Goal: Information Seeking & Learning: Understand process/instructions

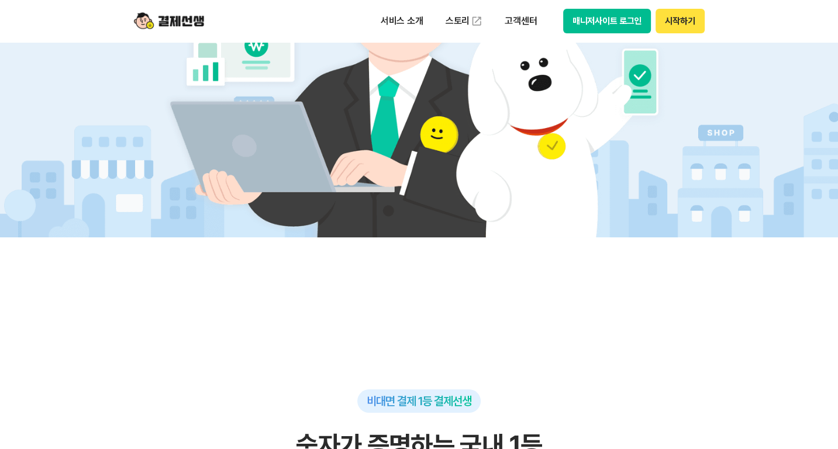
scroll to position [293, 0]
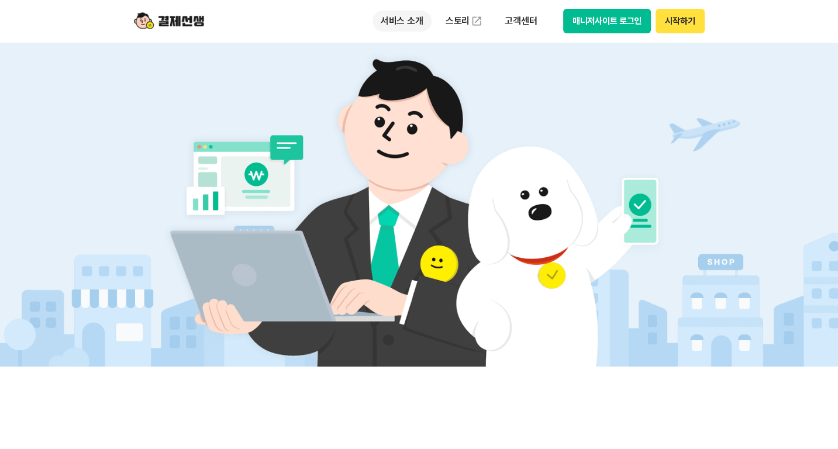
click at [390, 22] on p "서비스 소개" at bounding box center [402, 21] width 59 height 21
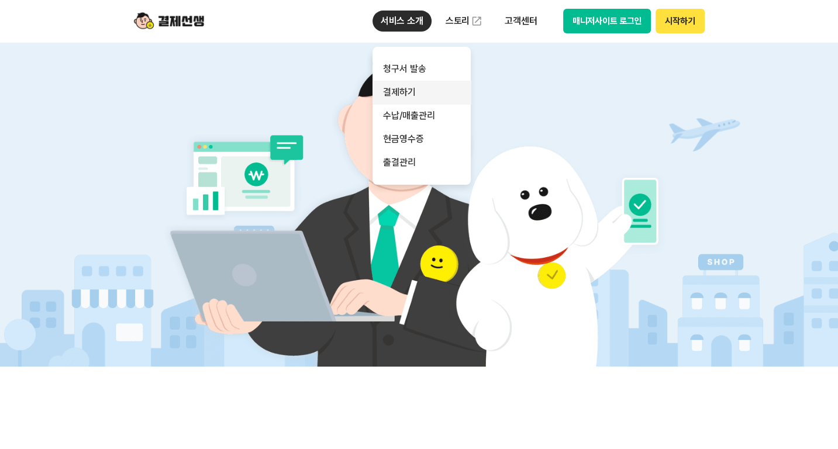
click at [416, 95] on link "결제하기" at bounding box center [422, 92] width 98 height 23
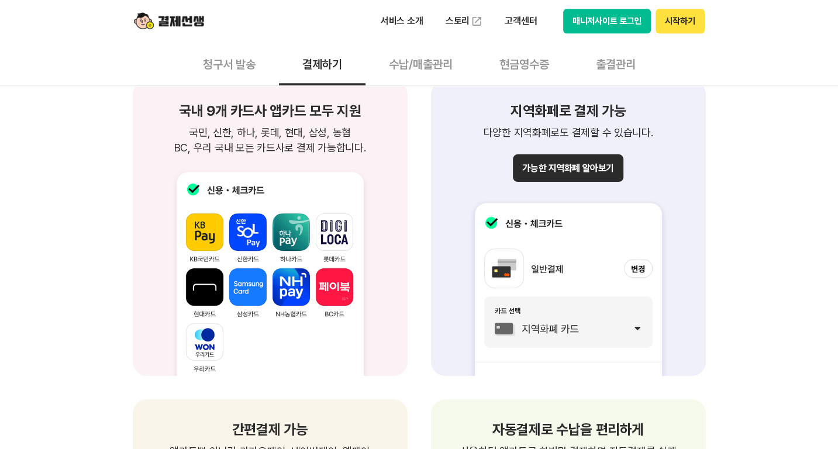
scroll to position [1170, 0]
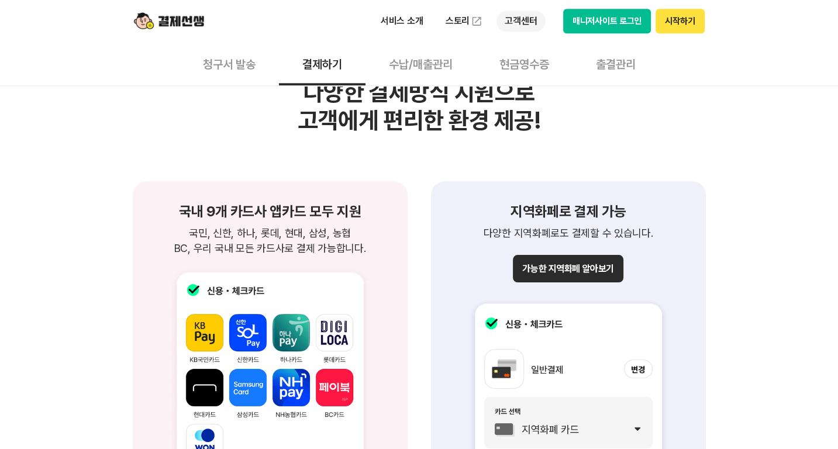
click at [528, 24] on p "고객센터" at bounding box center [521, 21] width 49 height 21
click at [396, 23] on p "서비스 소개" at bounding box center [402, 21] width 59 height 21
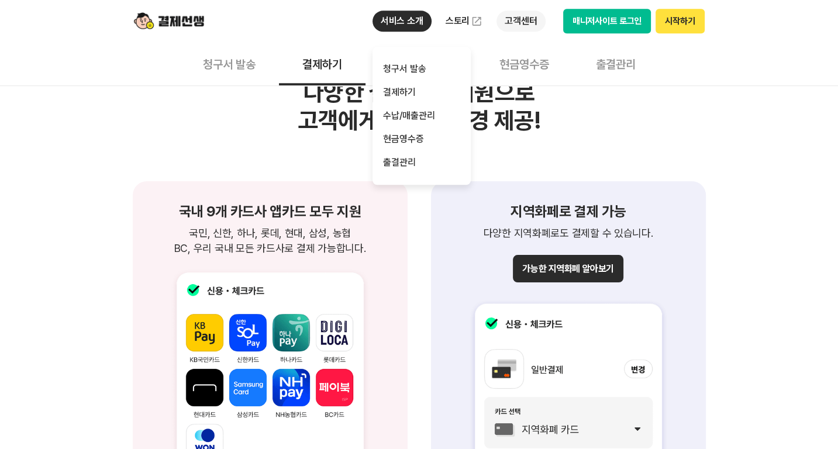
click at [509, 26] on p "고객센터" at bounding box center [521, 21] width 49 height 21
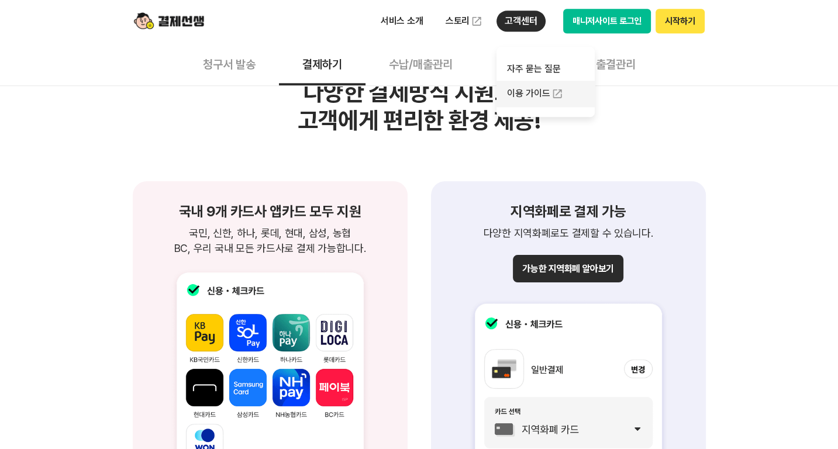
click at [540, 99] on link "이용 가이드" at bounding box center [546, 94] width 98 height 26
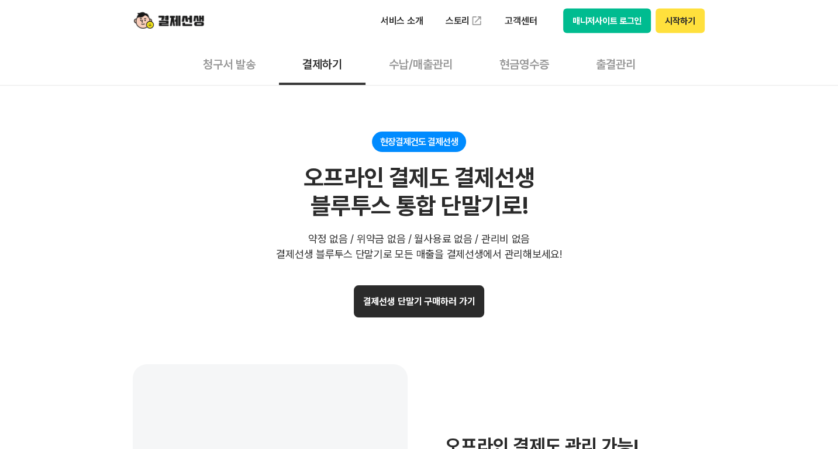
scroll to position [2223, 0]
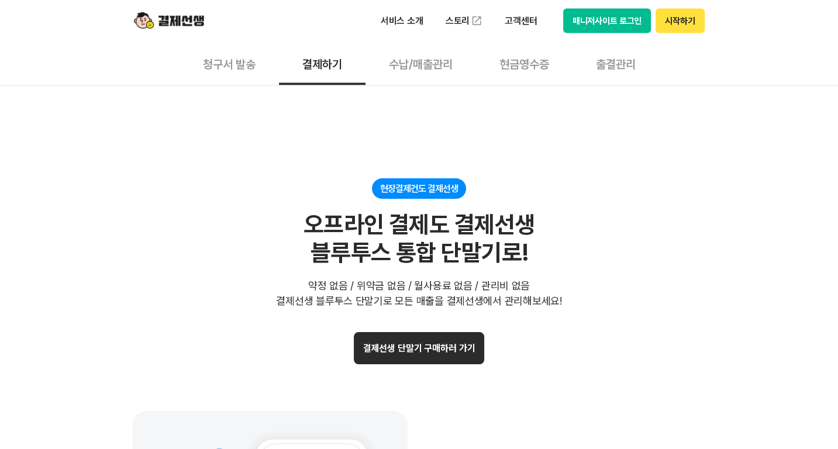
click at [209, 71] on button "청구서 발송" at bounding box center [229, 63] width 99 height 43
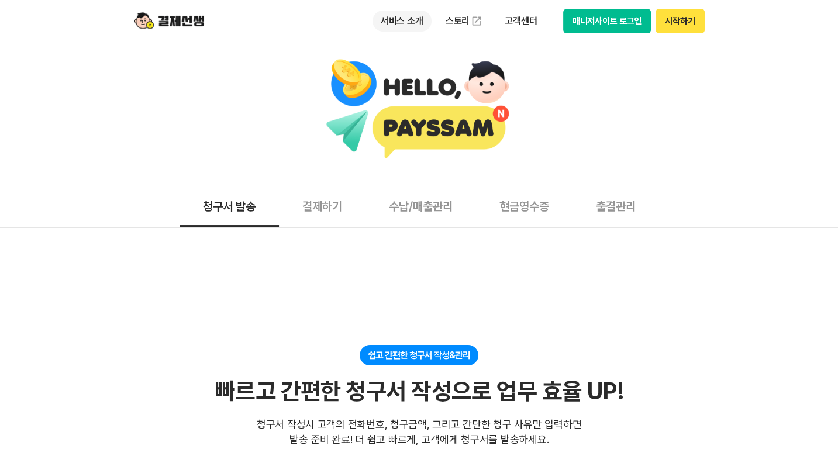
click at [398, 23] on p "서비스 소개" at bounding box center [402, 21] width 59 height 21
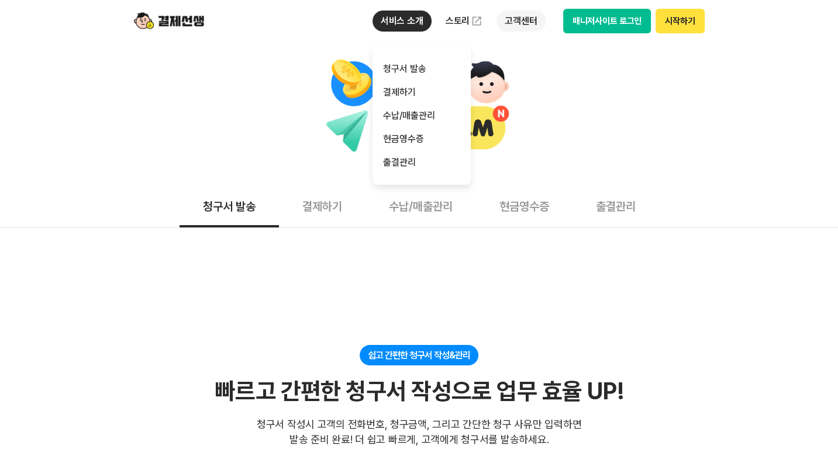
click at [513, 18] on p "고객센터" at bounding box center [521, 21] width 49 height 21
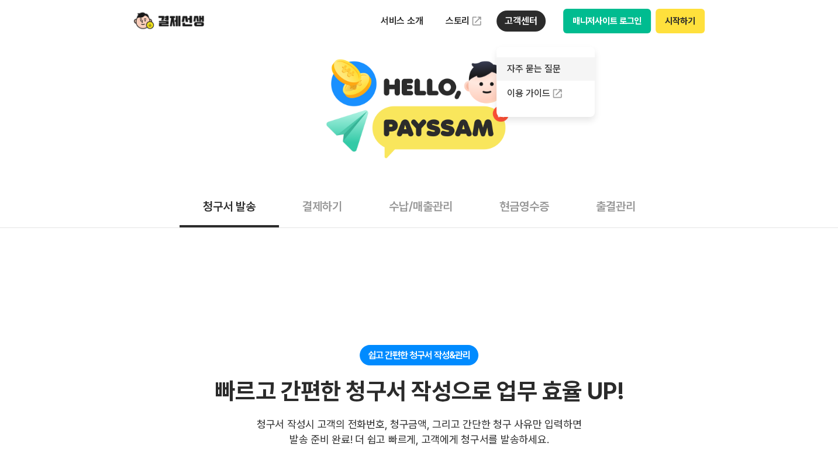
click at [521, 64] on link "자주 묻는 질문" at bounding box center [546, 68] width 98 height 23
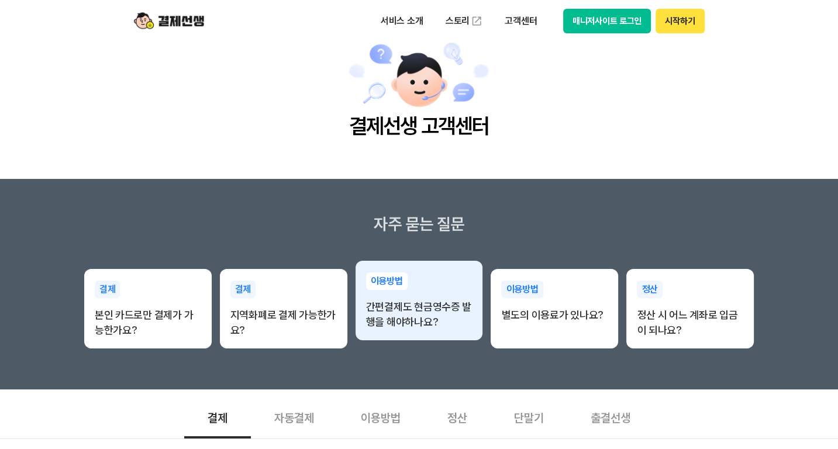
scroll to position [117, 0]
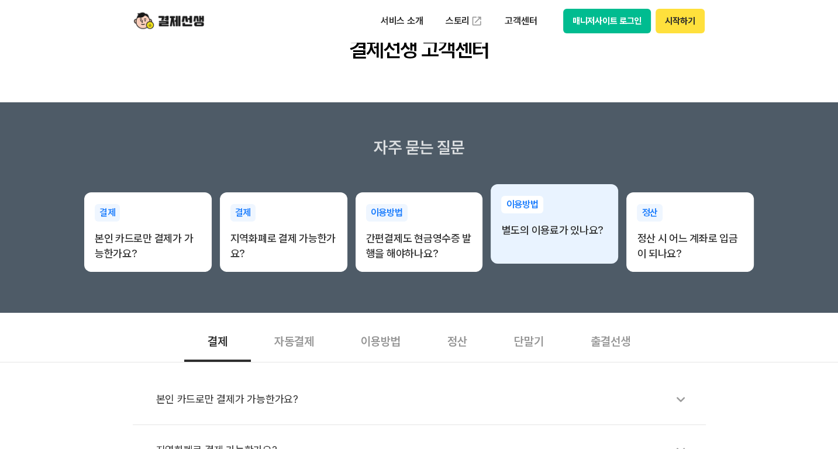
click at [571, 253] on div "이용방법 별도의 이용료가 있나요?" at bounding box center [555, 224] width 128 height 80
click at [560, 229] on p "별도의 이용료가 있나요?" at bounding box center [554, 230] width 106 height 15
click at [559, 231] on p "별도의 이용료가 있나요?" at bounding box center [554, 230] width 106 height 15
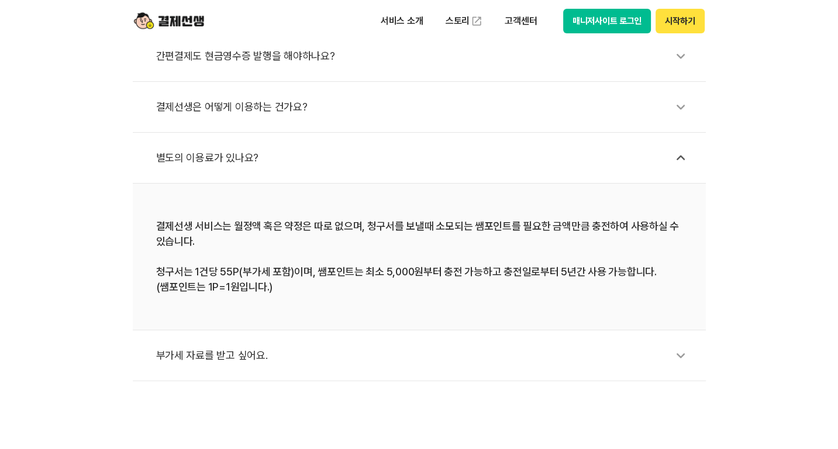
scroll to position [468, 0]
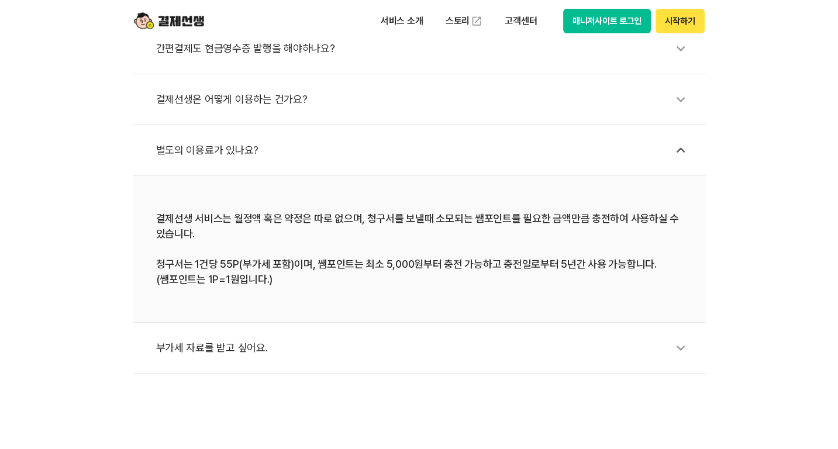
click at [231, 264] on div "결제선생 서비스는 월정액 혹은 약정은 따로 없으며, 청구서를 보낼때 소모되는 쌤포인트를 필요한 금액만큼 충전하여 사용하실 수 있습니다. 청구서…" at bounding box center [419, 249] width 527 height 76
drag, startPoint x: 233, startPoint y: 264, endPoint x: 249, endPoint y: 264, distance: 15.2
click at [249, 264] on div "결제선생 서비스는 월정액 혹은 약정은 따로 없으며, 청구서를 보낼때 소모되는 쌤포인트를 필요한 금액만큼 충전하여 사용하실 수 있습니다. 청구서…" at bounding box center [419, 249] width 527 height 76
click at [379, 306] on li "결제선생 서비스는 월정액 혹은 약정은 따로 없으며, 청구서를 보낼때 소모되는 쌤포인트를 필요한 금액만큼 충전하여 사용하실 수 있습니다. 청구서…" at bounding box center [419, 249] width 573 height 147
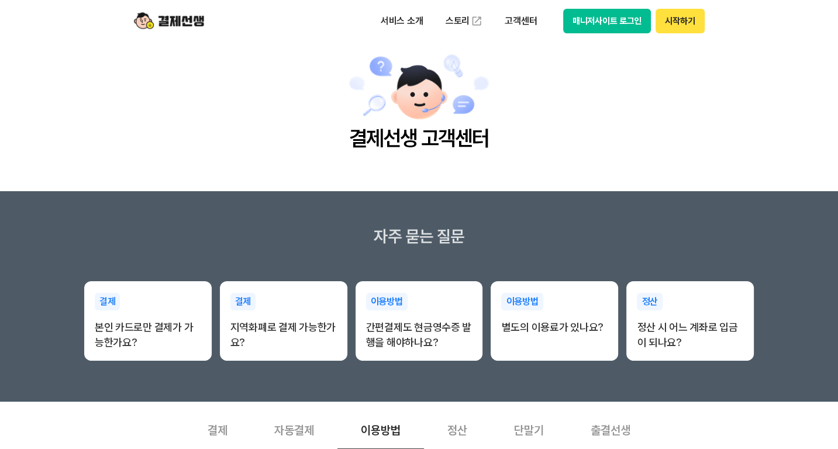
scroll to position [0, 0]
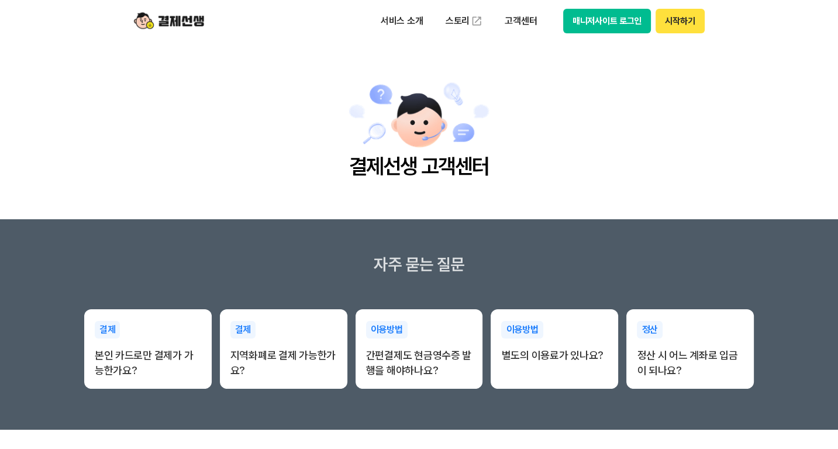
click at [618, 104] on main "결제선생 고객센터" at bounding box center [419, 130] width 838 height 177
